Goal: Understand process/instructions: Learn how to perform a task or action

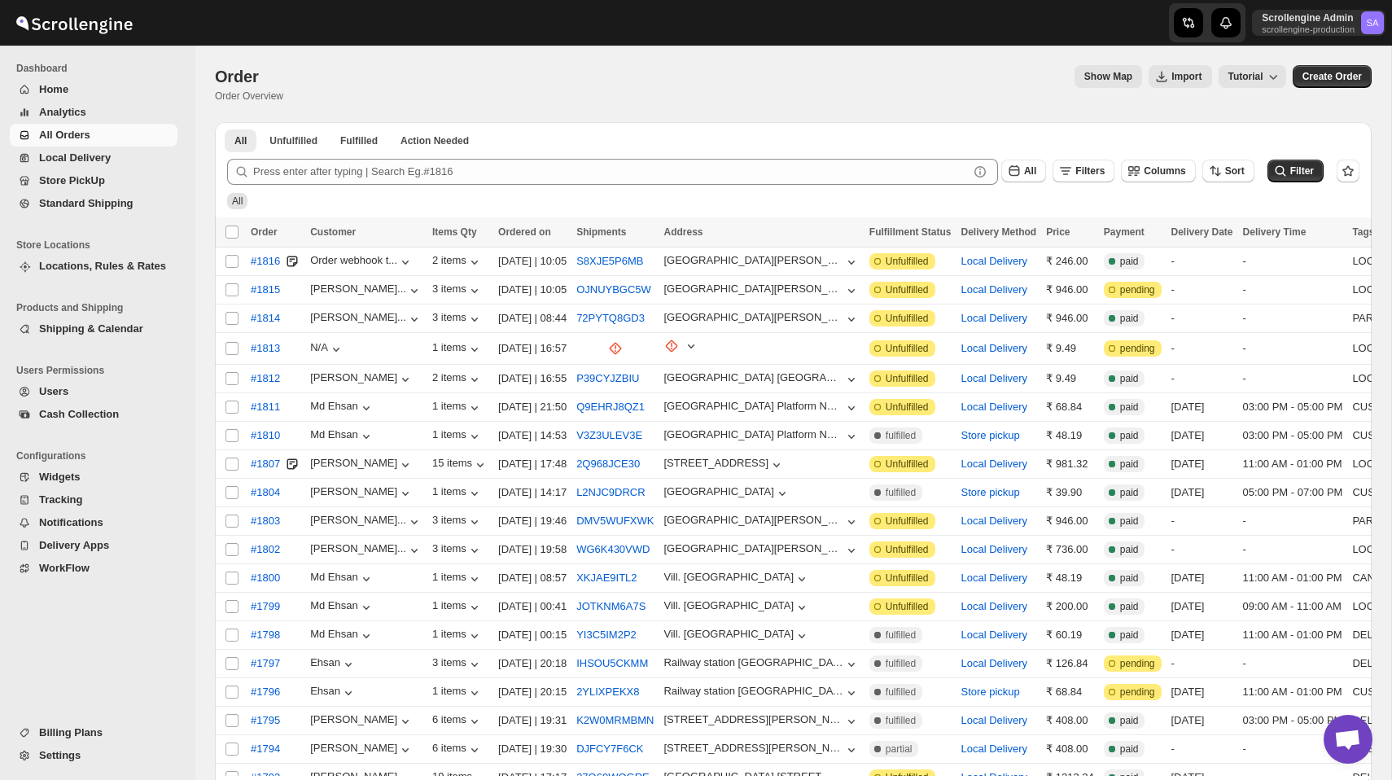
click at [900, 75] on div "Show Map Import Tutorial" at bounding box center [791, 76] width 990 height 23
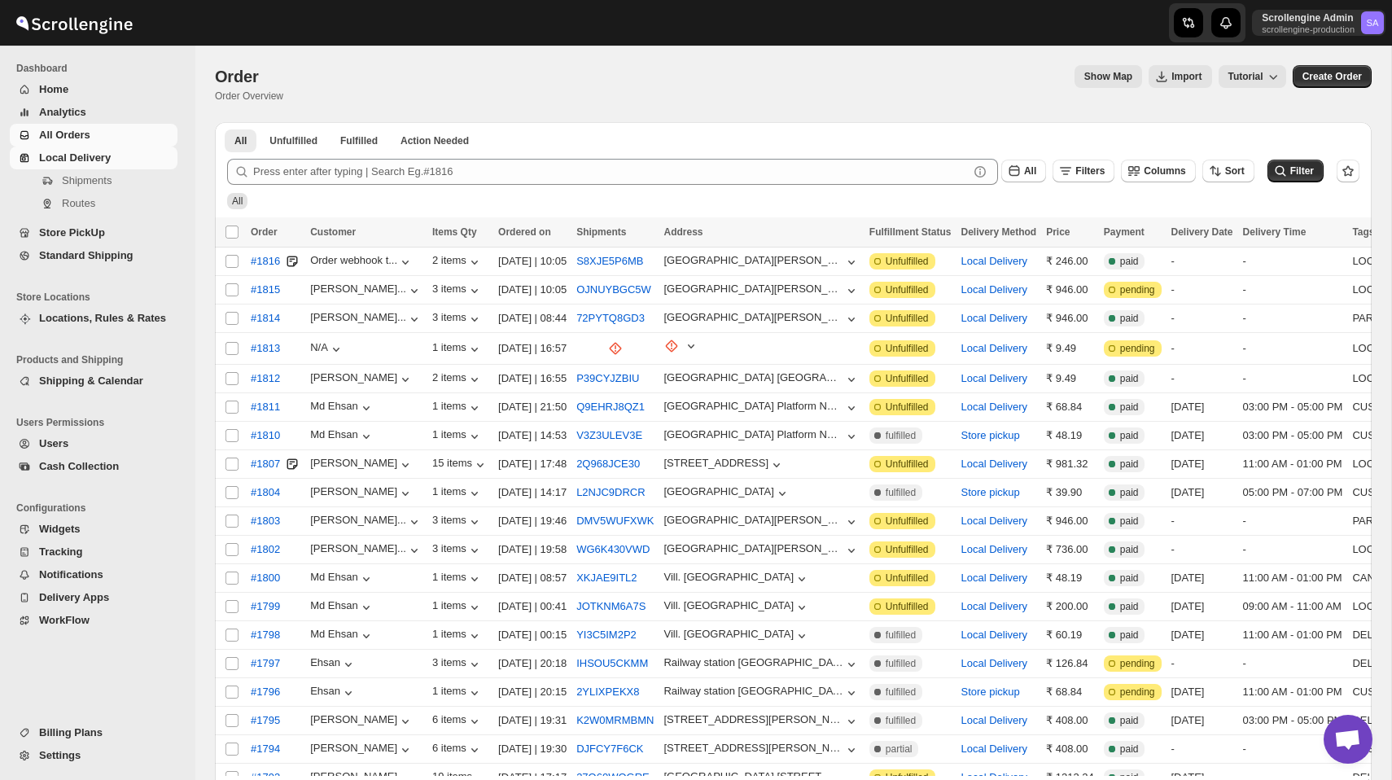
click at [112, 162] on span "Local Delivery" at bounding box center [106, 158] width 135 height 16
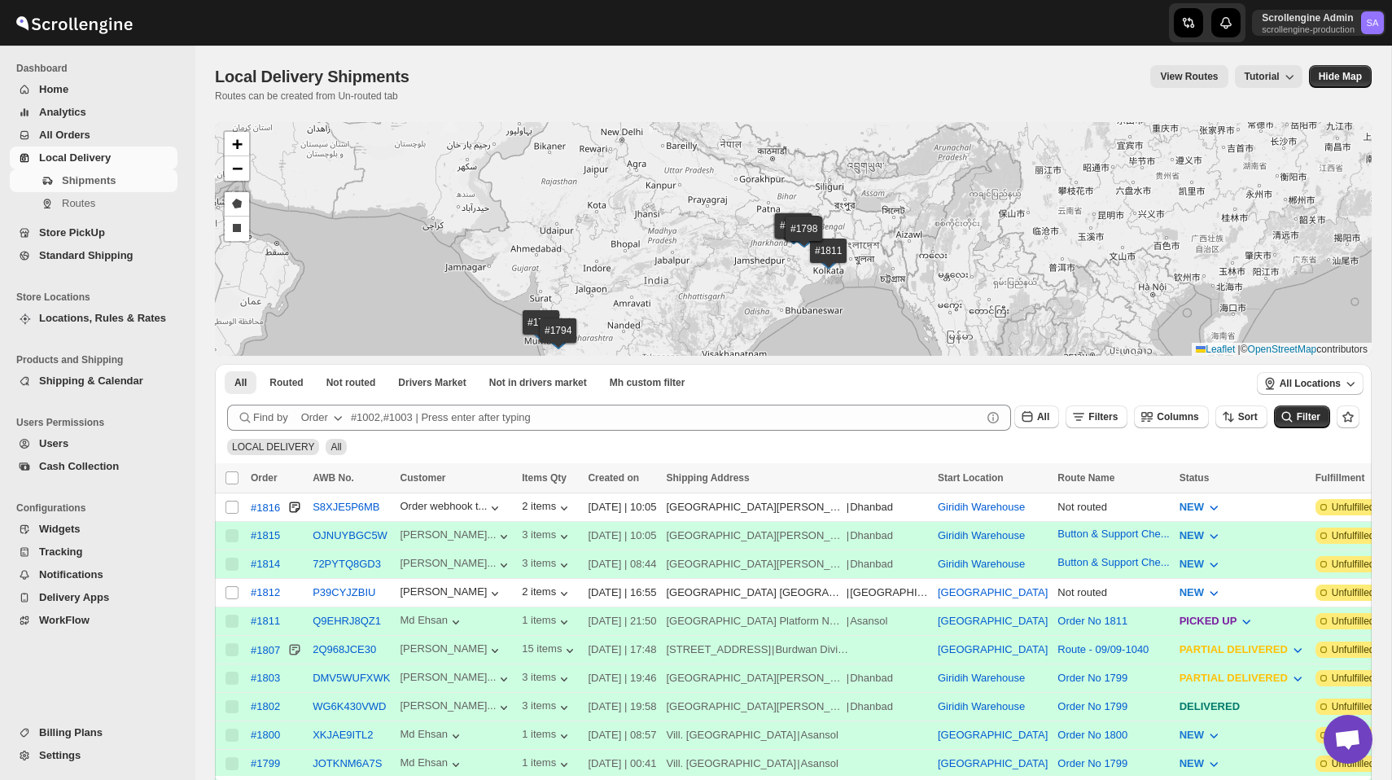
click at [669, 97] on div "Local Delivery Shipments Routes can be created from Un-routed tab View Routes T…" at bounding box center [793, 83] width 1156 height 37
click at [662, 62] on div "Local Delivery Shipments. This page is ready Local Delivery Shipments Routes ca…" at bounding box center [793, 84] width 1156 height 77
click at [1071, 81] on div "View Routes Tutorial" at bounding box center [865, 76] width 873 height 23
